Goal: Task Accomplishment & Management: Use online tool/utility

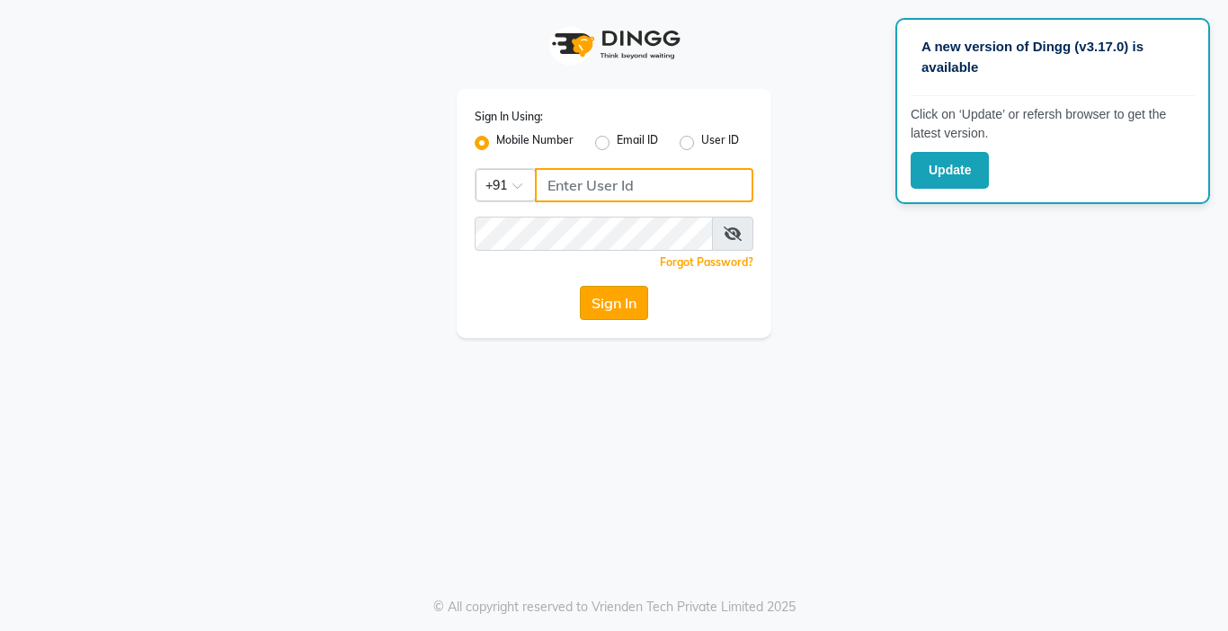
type input "9218412189"
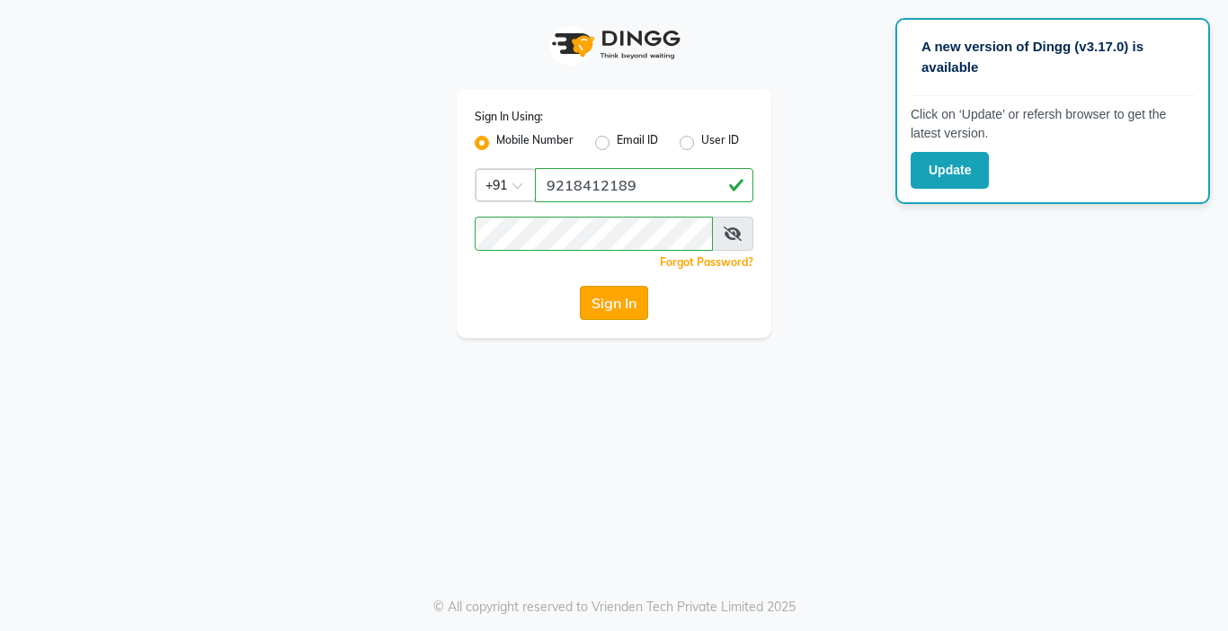
click at [618, 314] on button "Sign In" at bounding box center [614, 303] width 68 height 34
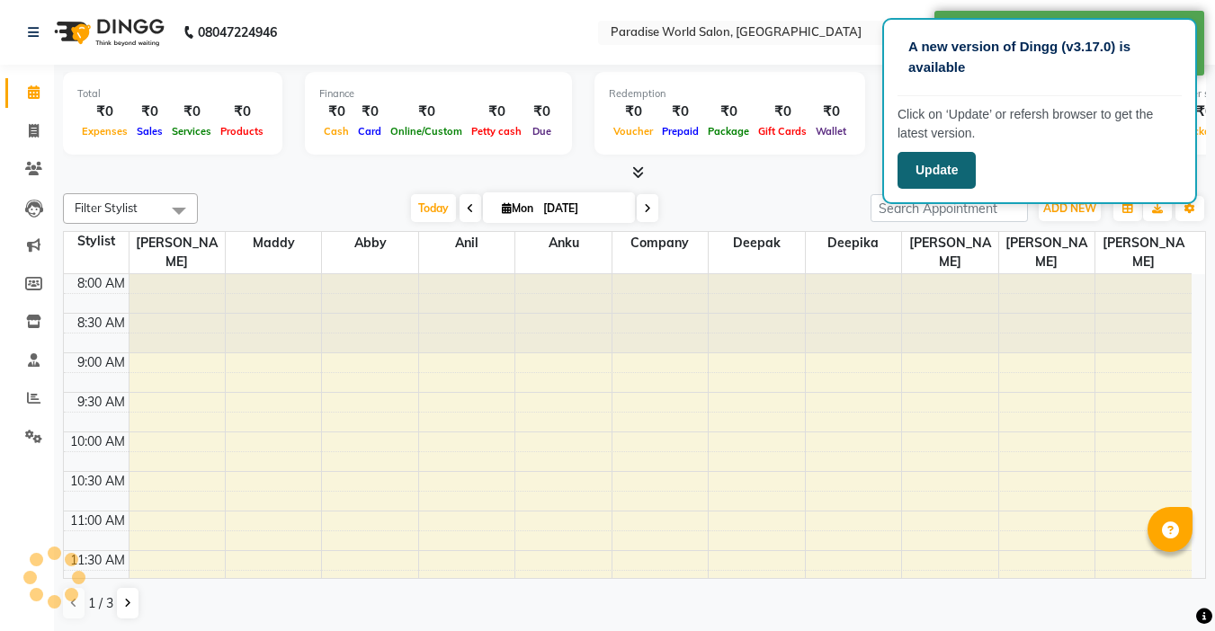
click at [948, 167] on button "Update" at bounding box center [937, 170] width 78 height 37
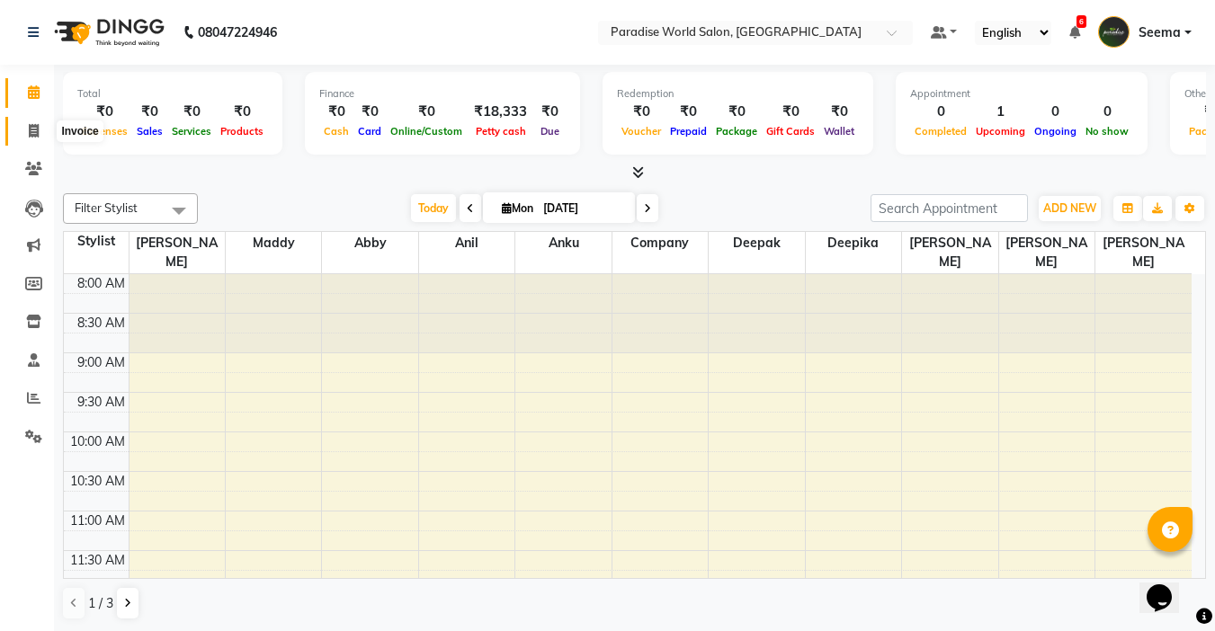
click at [29, 129] on icon at bounding box center [34, 130] width 10 height 13
select select "4451"
select select "service"
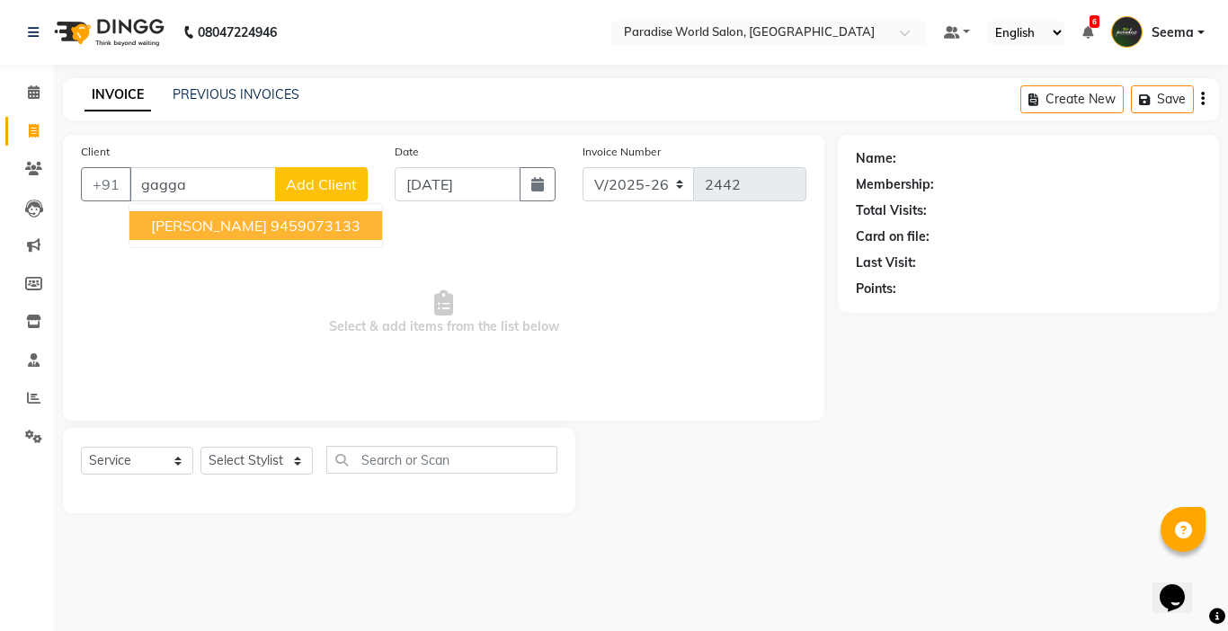
click at [304, 235] on button "[PERSON_NAME] Gaggal 9459073133" at bounding box center [255, 225] width 253 height 29
type input "9459073133"
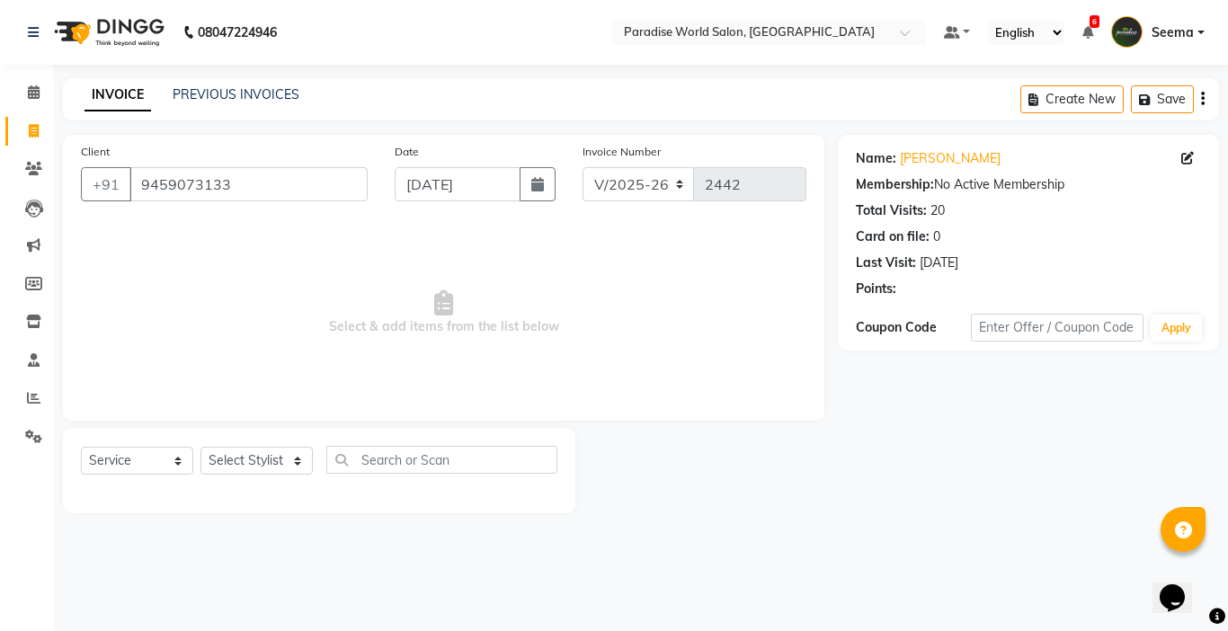
click at [169, 446] on div "Select Service Product Membership Package Voucher Prepaid Gift Card Select Styl…" at bounding box center [319, 467] width 477 height 42
click at [248, 451] on select "Select Stylist [PERSON_NAME] [PERSON_NAME] [PERSON_NAME] company Deepak [PERSON…" at bounding box center [257, 461] width 112 height 28
select select "24941"
click at [201, 447] on select "Select Stylist [PERSON_NAME] [PERSON_NAME] [PERSON_NAME] company Deepak [PERSON…" at bounding box center [257, 461] width 112 height 28
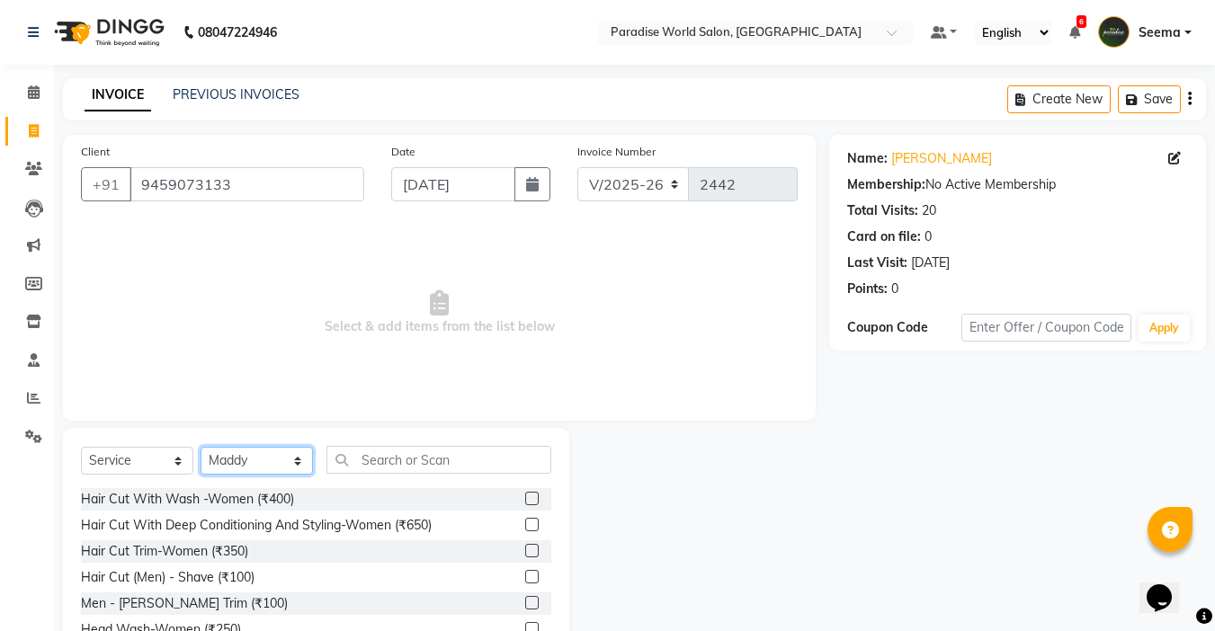
scroll to position [89, 0]
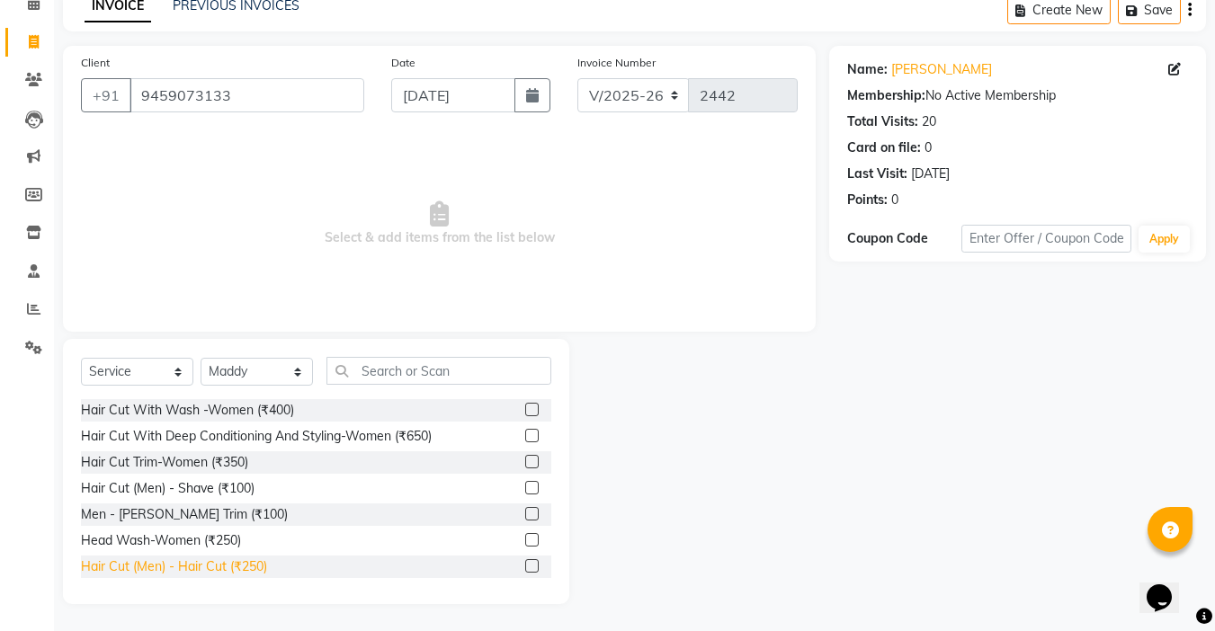
click at [192, 570] on div "Hair Cut (Men) - Hair Cut (₹250)" at bounding box center [174, 567] width 186 height 19
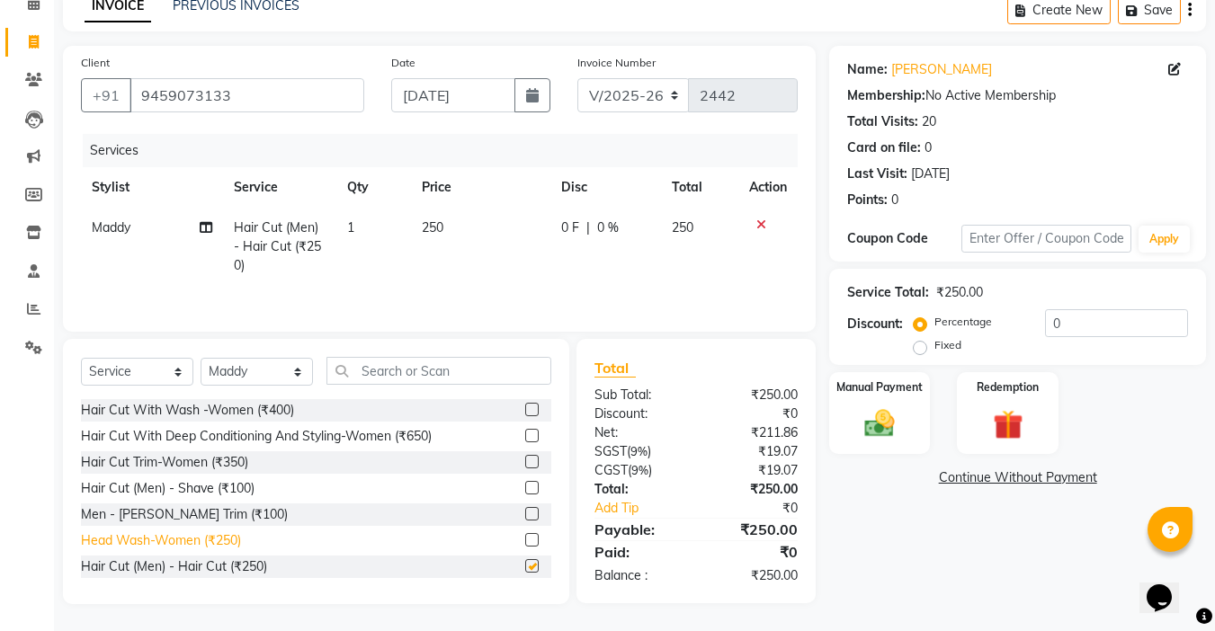
checkbox input "false"
click at [187, 511] on div "Men - [PERSON_NAME] Trim (₹100)" at bounding box center [184, 514] width 207 height 19
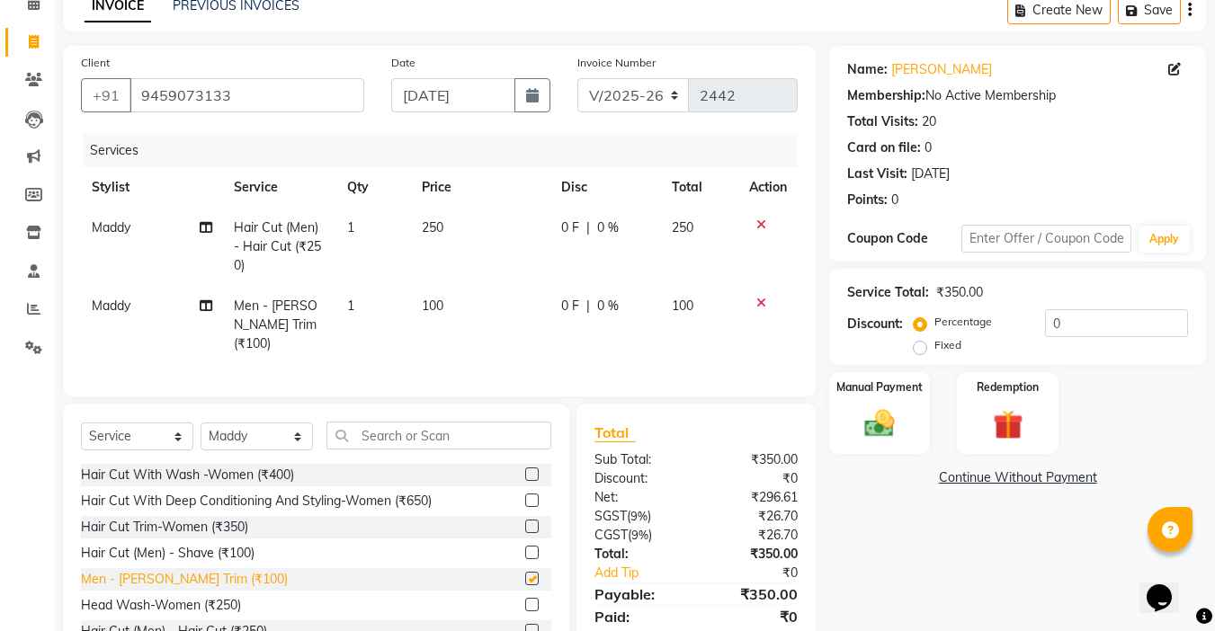
checkbox input "false"
click at [934, 350] on label "Fixed" at bounding box center [947, 345] width 27 height 16
click at [921, 350] on input "Fixed" at bounding box center [923, 345] width 13 height 13
radio input "true"
drag, startPoint x: 1099, startPoint y: 317, endPoint x: 862, endPoint y: 346, distance: 238.4
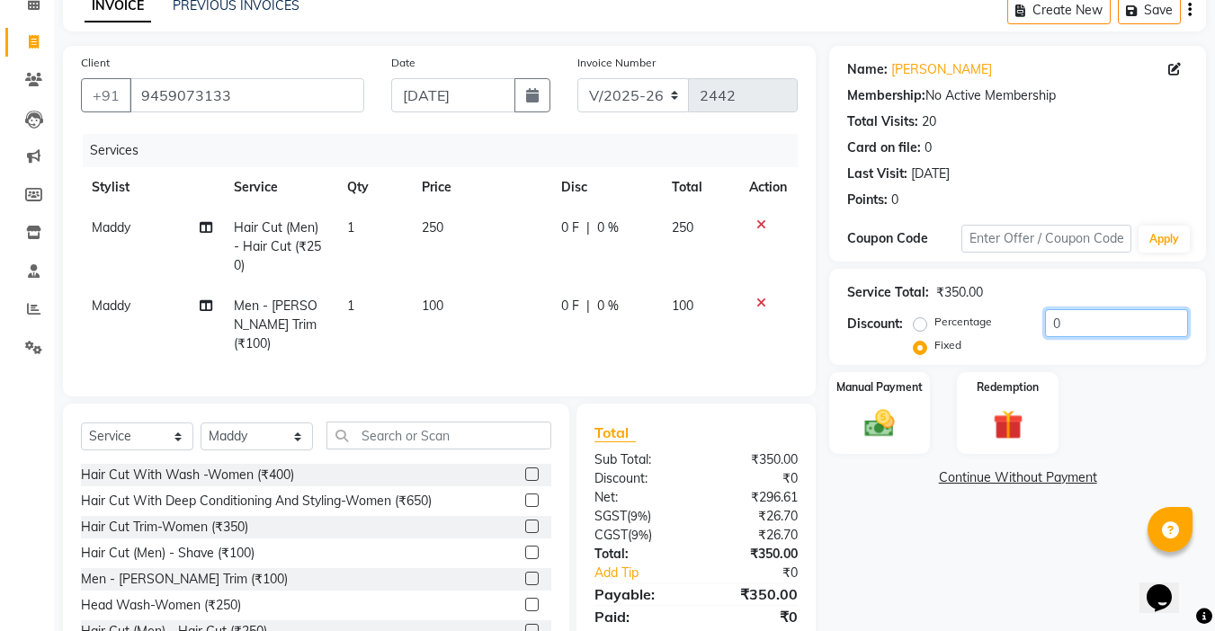
click at [869, 346] on div "Discount: Percentage Fixed 0" at bounding box center [1017, 333] width 341 height 49
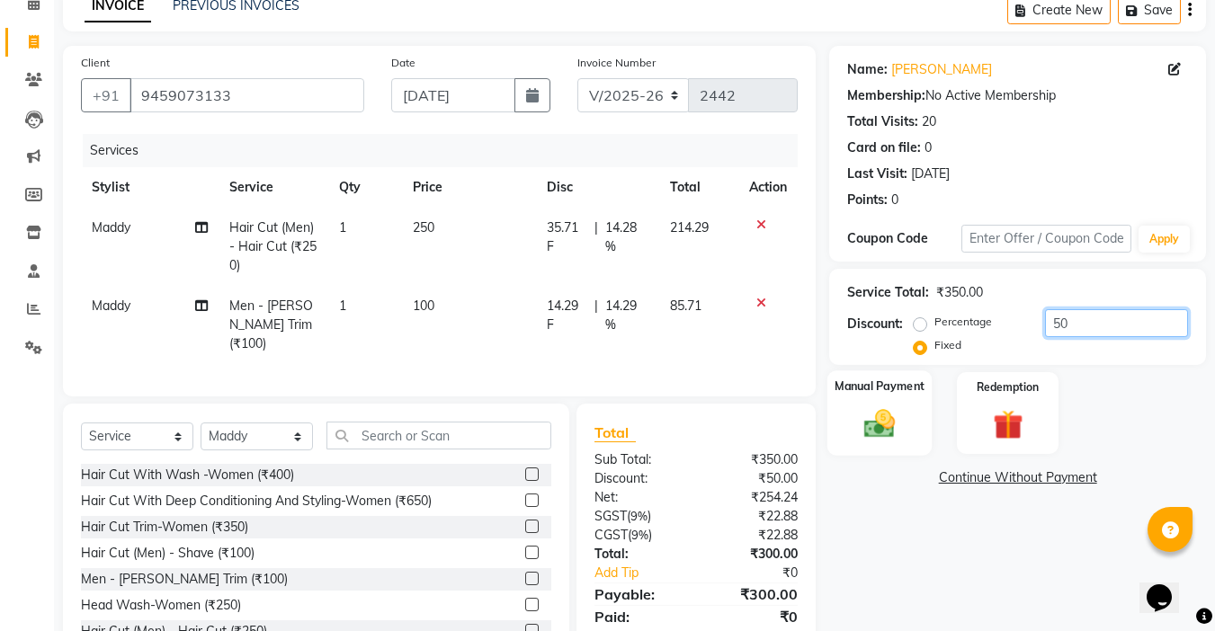
type input "50"
click at [879, 447] on div "Manual Payment" at bounding box center [879, 413] width 105 height 85
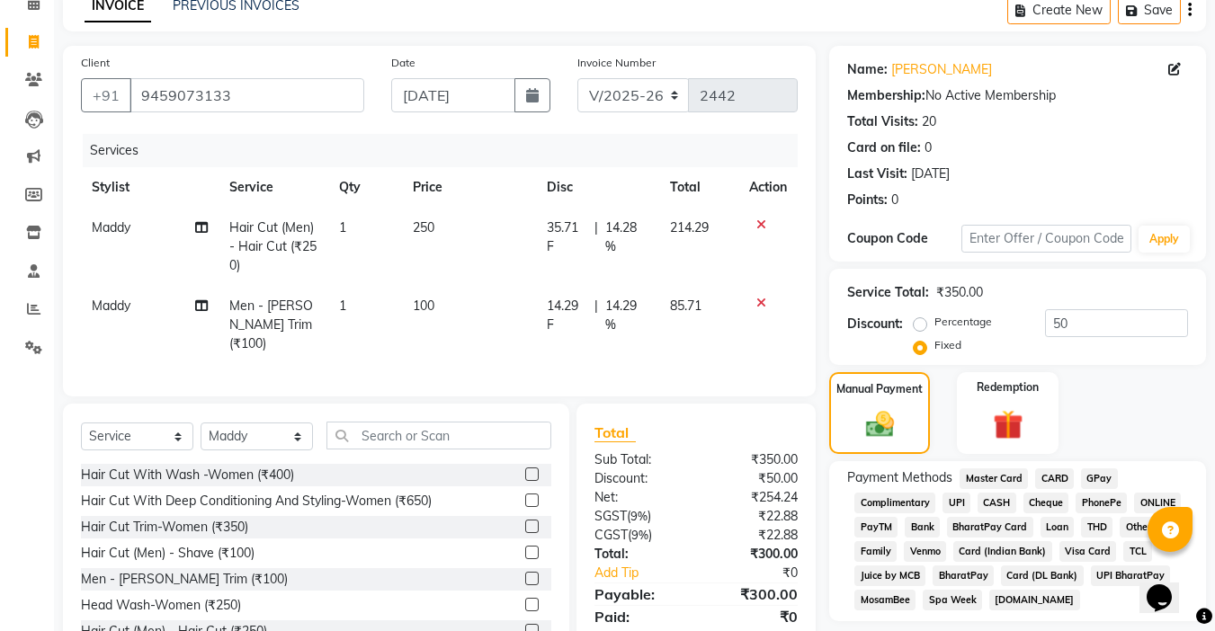
click at [1012, 502] on span "CASH" at bounding box center [997, 503] width 39 height 21
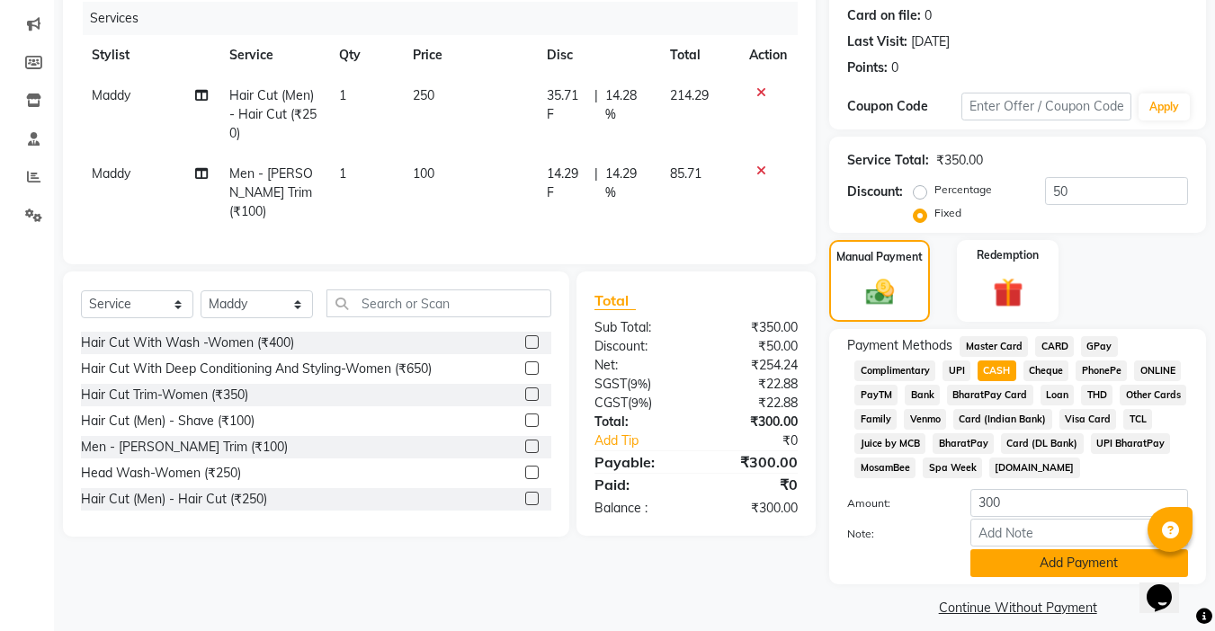
scroll to position [238, 0]
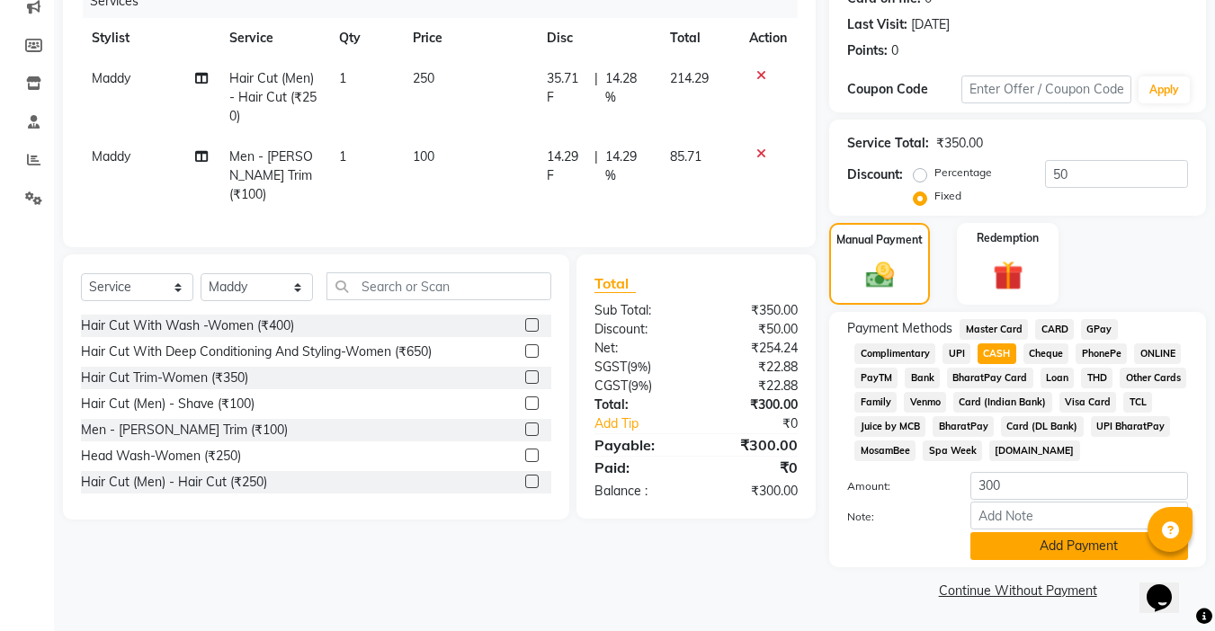
click at [1054, 539] on button "Add Payment" at bounding box center [1079, 546] width 218 height 28
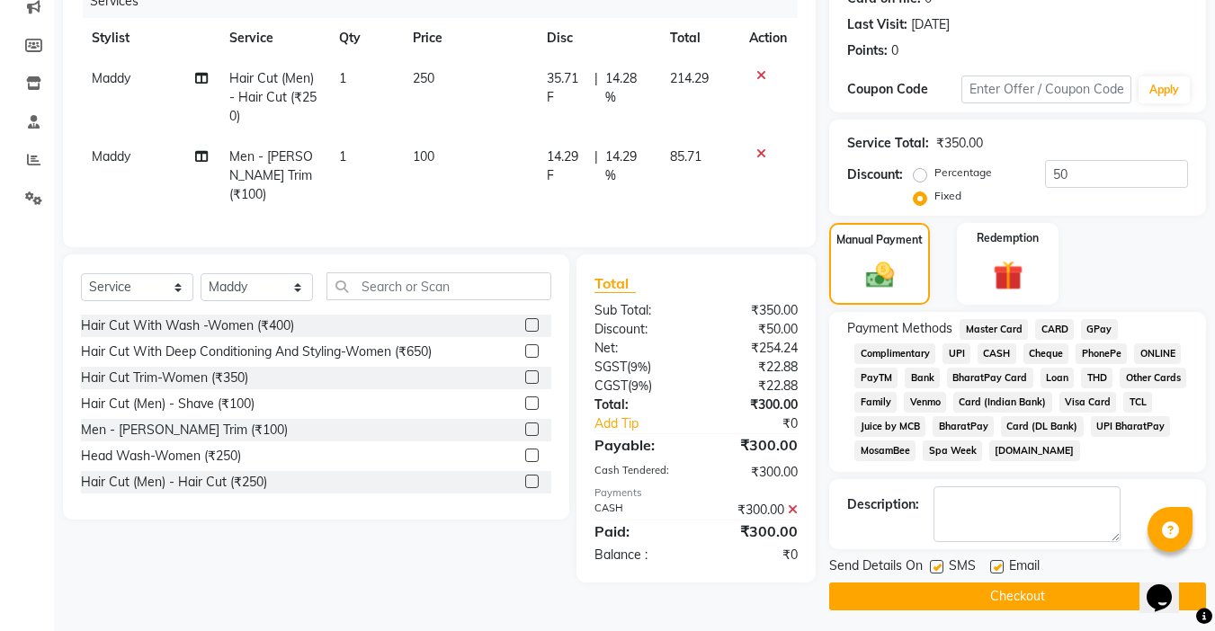
click at [1001, 595] on button "Checkout" at bounding box center [1017, 597] width 377 height 28
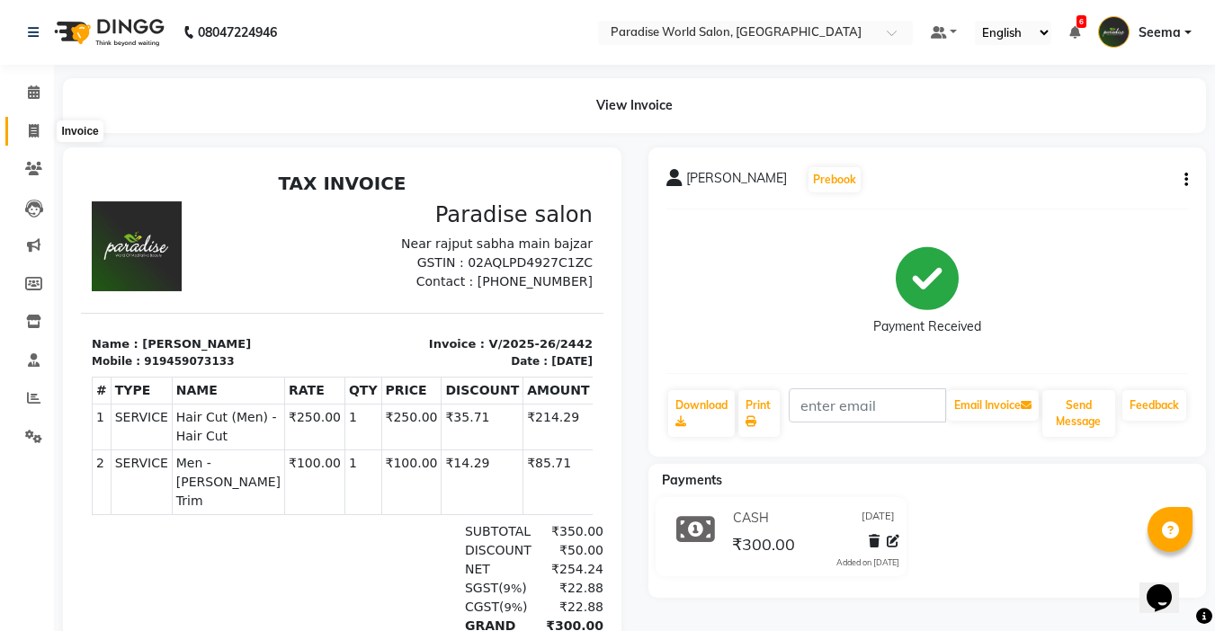
click at [34, 132] on icon at bounding box center [34, 130] width 10 height 13
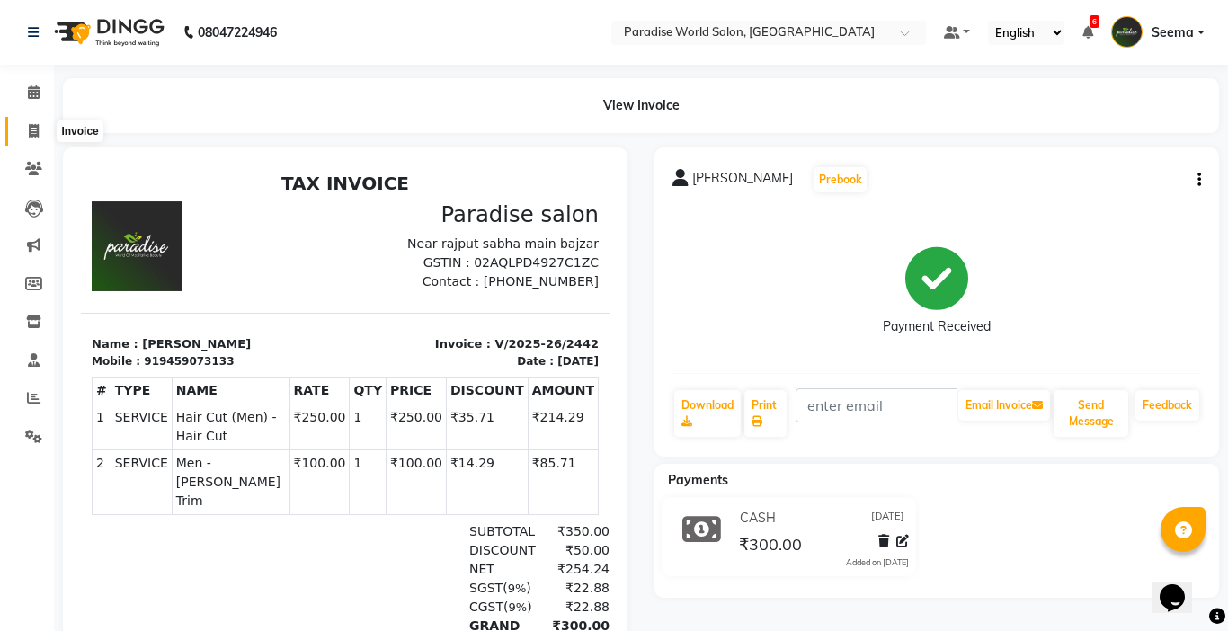
select select "4451"
select select "service"
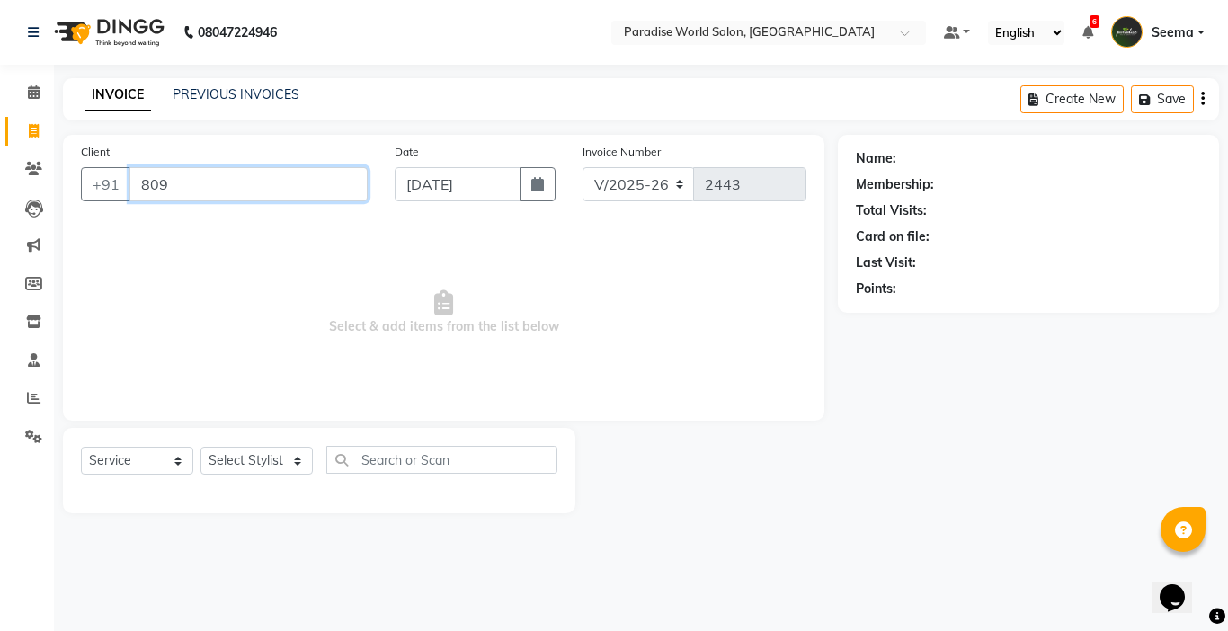
type input "8091"
